Goal: Use online tool/utility: Utilize a website feature to perform a specific function

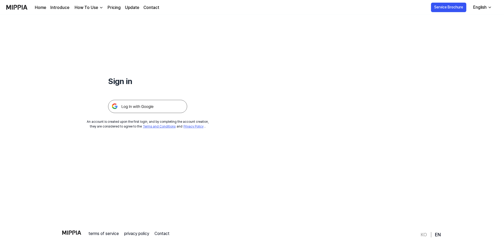
scroll to position [50, 0]
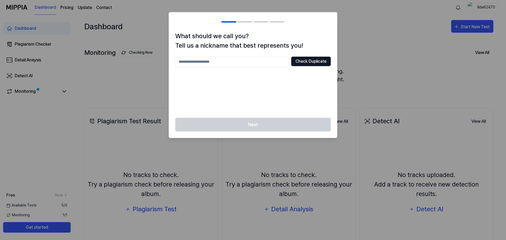
click at [307, 61] on button "Check Duplicate" at bounding box center [311, 61] width 40 height 9
drag, startPoint x: 258, startPoint y: 66, endPoint x: 258, endPoint y: 63, distance: 2.7
click at [258, 64] on input "text" at bounding box center [232, 62] width 114 height 11
type input "**********"
click at [298, 62] on button "Check Duplicate" at bounding box center [311, 61] width 40 height 9
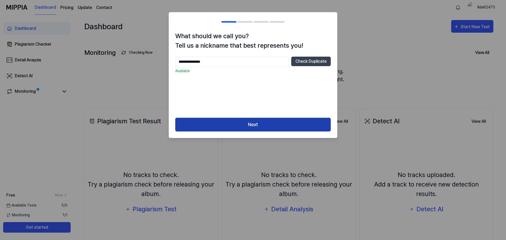
click at [236, 119] on button "Next" at bounding box center [253, 125] width 156 height 14
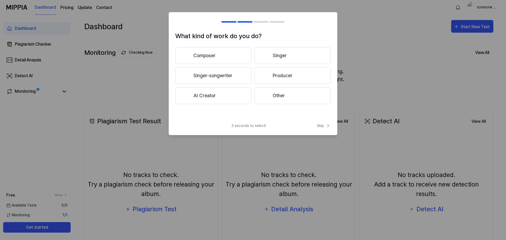
click at [227, 55] on button "Composer" at bounding box center [213, 55] width 76 height 17
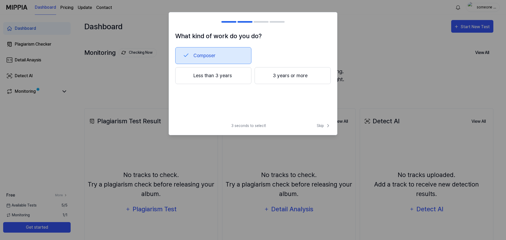
click at [278, 74] on button "3 years or more" at bounding box center [293, 75] width 76 height 17
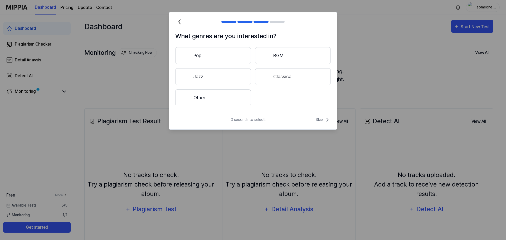
click at [277, 85] on div "Pop BGM Jazz Classical Other" at bounding box center [253, 76] width 156 height 59
click at [278, 82] on button "Classical" at bounding box center [293, 76] width 76 height 17
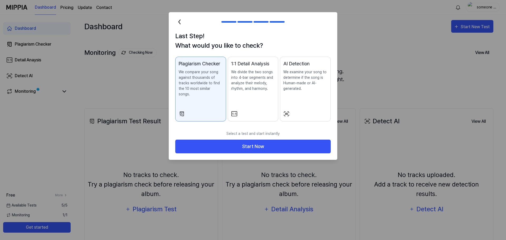
click at [301, 92] on div "AI Detection We examine your song to determine if the song is Human-made or AI-…" at bounding box center [306, 81] width 44 height 42
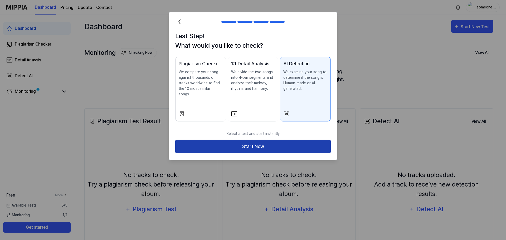
click at [286, 140] on button "Start Now" at bounding box center [253, 147] width 156 height 14
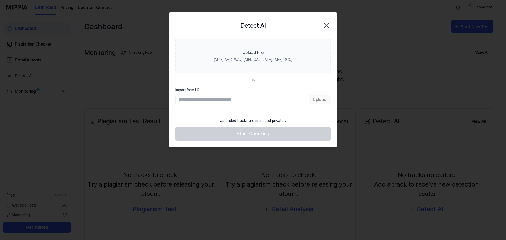
click at [326, 21] on icon "button" at bounding box center [327, 25] width 8 height 8
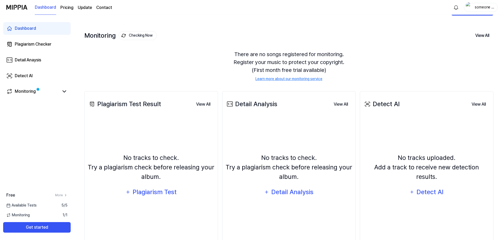
scroll to position [26, 0]
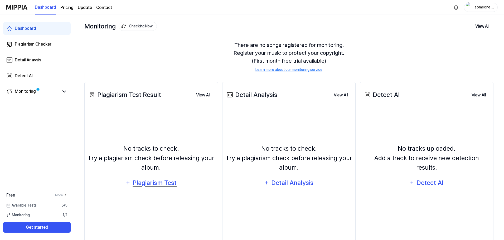
click at [164, 183] on div "Plagiarism Test" at bounding box center [154, 183] width 45 height 10
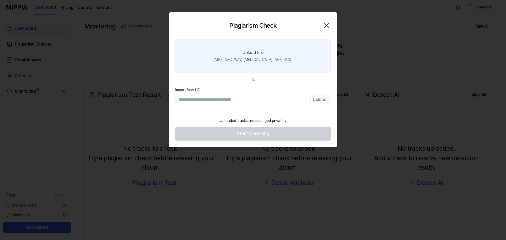
click at [270, 64] on label "Upload File (MP3, AAC, WAV, [MEDICAL_DATA], AIFF, OGG)" at bounding box center [253, 56] width 156 height 35
click at [0, 0] on input "Upload File (MP3, AAC, WAV, [MEDICAL_DATA], AIFF, OGG)" at bounding box center [0, 0] width 0 height 0
click at [269, 48] on label "Upload File (MP3, AAC, WAV, [MEDICAL_DATA], AIFF, OGG)" at bounding box center [253, 56] width 156 height 35
click at [0, 0] on input "Upload File (MP3, AAC, WAV, [MEDICAL_DATA], AIFF, OGG)" at bounding box center [0, 0] width 0 height 0
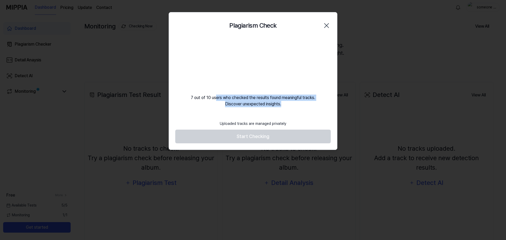
drag, startPoint x: 217, startPoint y: 100, endPoint x: 316, endPoint y: 114, distance: 100.4
click at [317, 113] on div "Plagiarism Check Close 7 out of 10 users who checked the results found meaningf…" at bounding box center [253, 81] width 169 height 138
click at [290, 116] on div "Plagiarism Check Close 7 out of 10 users who checked the results found meaningf…" at bounding box center [253, 81] width 169 height 138
click at [282, 117] on div "Plagiarism Check Close 7 out of 10 users who checked the results found meaningf…" at bounding box center [253, 81] width 169 height 138
click at [275, 106] on div "7 out of 10 users who checked the results found meaningful tracks. Discover une…" at bounding box center [253, 73] width 168 height 69
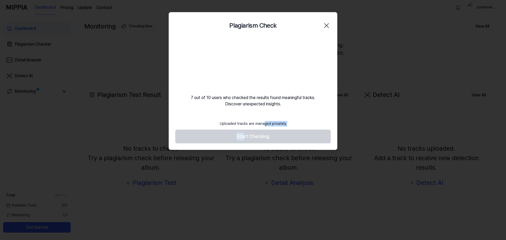
drag, startPoint x: 245, startPoint y: 133, endPoint x: 265, endPoint y: 116, distance: 26.0
click at [265, 116] on div "Plagiarism Check Close 7 out of 10 users who checked the results found meaningf…" at bounding box center [253, 81] width 169 height 138
drag, startPoint x: 222, startPoint y: 98, endPoint x: 295, endPoint y: 99, distance: 73.6
click at [311, 90] on div "7 out of 10 users who checked the results found meaningful tracks. Discover une…" at bounding box center [253, 73] width 168 height 69
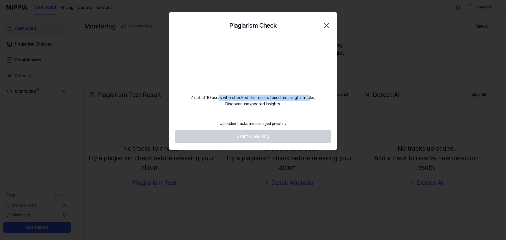
click at [291, 100] on div "7 out of 10 users who checked the results found meaningful tracks. Discover une…" at bounding box center [253, 73] width 168 height 69
drag, startPoint x: 237, startPoint y: 97, endPoint x: 311, endPoint y: 111, distance: 75.2
click at [311, 111] on div "Plagiarism Check Close 7 out of 10 users who checked the results found meaningf…" at bounding box center [253, 81] width 169 height 138
drag, startPoint x: 312, startPoint y: 81, endPoint x: 313, endPoint y: 76, distance: 5.1
click at [312, 80] on div "7 out of 10 users who checked the results found meaningful tracks. Discover une…" at bounding box center [253, 73] width 168 height 69
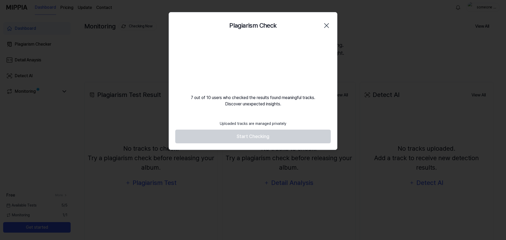
click at [258, 130] on div "Uploaded tracks are managed privately" at bounding box center [253, 124] width 73 height 12
click at [258, 123] on div "Uploaded tracks are managed privately" at bounding box center [253, 124] width 73 height 12
drag, startPoint x: 258, startPoint y: 124, endPoint x: 291, endPoint y: 112, distance: 34.8
click at [291, 112] on div "Plagiarism Check Close 7 out of 10 users who checked the results found meaningf…" at bounding box center [253, 81] width 169 height 138
click at [291, 113] on div "Plagiarism Check Close 7 out of 10 users who checked the results found meaningf…" at bounding box center [253, 81] width 169 height 138
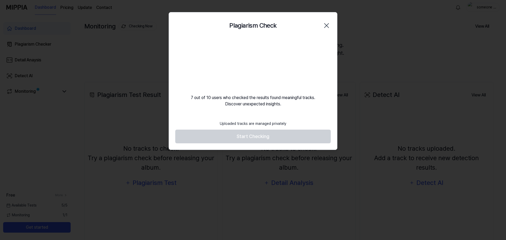
click at [267, 140] on footer "Uploaded tracks are managed privately Start Checking" at bounding box center [253, 131] width 156 height 26
click at [267, 136] on footer "Uploaded tracks are managed privately Start Checking" at bounding box center [253, 131] width 156 height 26
click at [264, 97] on div "7 out of 10 users who checked the results found meaningful tracks. Discover une…" at bounding box center [253, 73] width 168 height 69
click at [255, 76] on video at bounding box center [253, 64] width 51 height 51
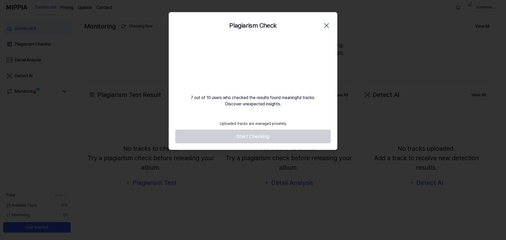
click at [255, 76] on video at bounding box center [253, 64] width 51 height 51
drag, startPoint x: 262, startPoint y: 69, endPoint x: 280, endPoint y: 69, distance: 17.7
click at [280, 69] on div "7 out of 10 users who checked the results found meaningful tracks. Discover une…" at bounding box center [253, 73] width 168 height 69
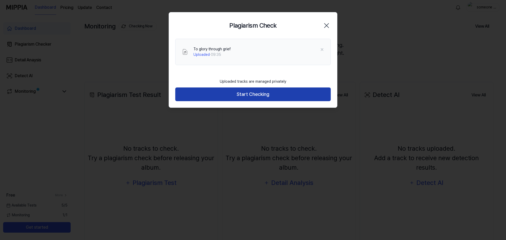
click at [289, 98] on button "Start Checking" at bounding box center [253, 95] width 156 height 14
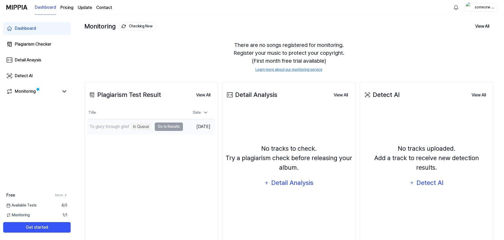
click at [166, 126] on td "To glory through grief In [GEOGRAPHIC_DATA] Go to Results" at bounding box center [135, 126] width 95 height 15
click at [162, 128] on td "To glory through grief Separating Audio Tracks Go to Results" at bounding box center [135, 126] width 95 height 15
click at [165, 127] on td "To glory through grief Analyze Song Structure Go to Results" at bounding box center [135, 126] width 95 height 15
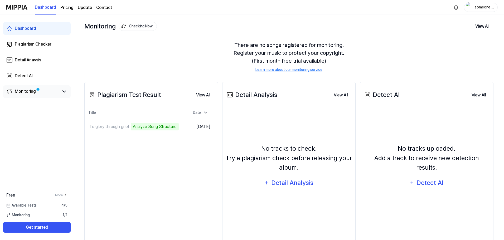
click at [55, 91] on link "Monitoring" at bounding box center [32, 91] width 53 height 6
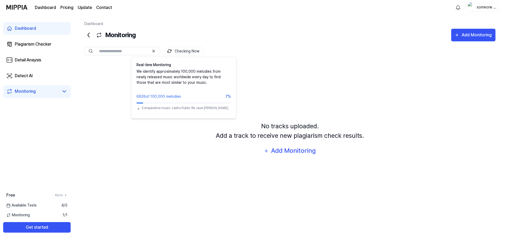
click at [176, 54] on button "Checking Now" at bounding box center [185, 51] width 40 height 9
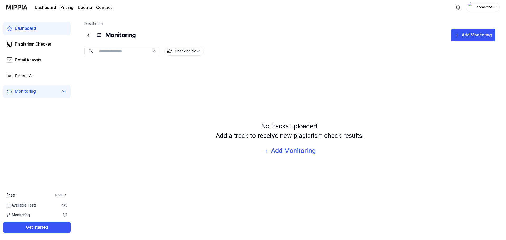
click at [176, 53] on button "Checking Now" at bounding box center [185, 51] width 40 height 9
click at [31, 45] on div "Plagiarism Checker" at bounding box center [33, 44] width 37 height 6
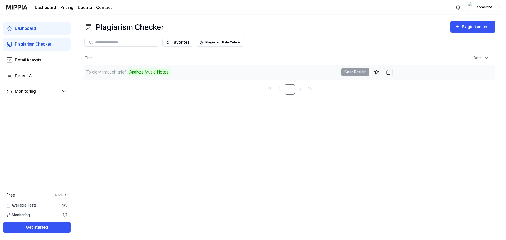
click at [351, 71] on td "To glory through grief Analyze Music Notes Go to Results" at bounding box center [238, 72] width 309 height 15
click at [364, 73] on td "To glory through grief Analyze Music Notes Go to Results" at bounding box center [238, 72] width 309 height 15
click at [363, 73] on td "To glory through grief Analyze Music Notes Go to Results" at bounding box center [238, 72] width 309 height 15
click at [360, 71] on td "To glory through grief Analyze Music Notes Go to Results" at bounding box center [238, 72] width 309 height 15
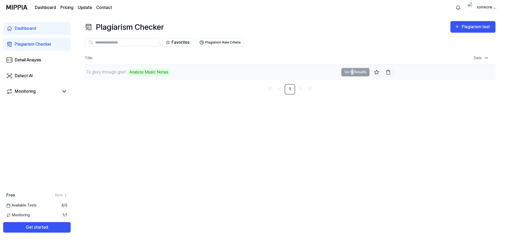
click at [351, 72] on td "To glory through grief Analyze Music Notes Go to Results" at bounding box center [238, 72] width 309 height 15
click at [351, 73] on td "To glory through grief Analyze Music Notes Go to Results" at bounding box center [238, 72] width 309 height 15
click at [134, 73] on div "Analyze Music Notes" at bounding box center [148, 72] width 43 height 7
click at [176, 75] on div "To glory through grief Analyze Music Notes" at bounding box center [211, 72] width 255 height 15
click at [350, 70] on td "To glory through grief Analyze Music Notes Go to Results" at bounding box center [238, 72] width 309 height 15
